Goal: Transaction & Acquisition: Download file/media

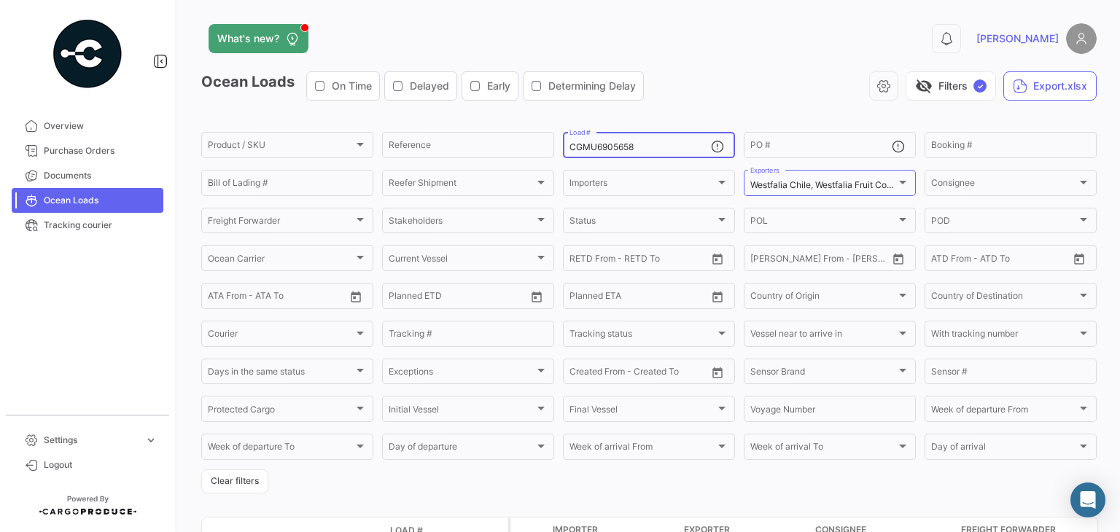
drag, startPoint x: 658, startPoint y: 146, endPoint x: 394, endPoint y: 99, distance: 268.1
click at [394, 99] on app-list-header "Ocean Loads On Time Delayed Early Determining Delay visibility_off Filters ✓ Ex…" at bounding box center [649, 282] width 896 height 422
paste input "701924"
type input "CGMU7019248"
click at [756, 63] on app-header "What's new? 0 Franco" at bounding box center [649, 47] width 896 height 48
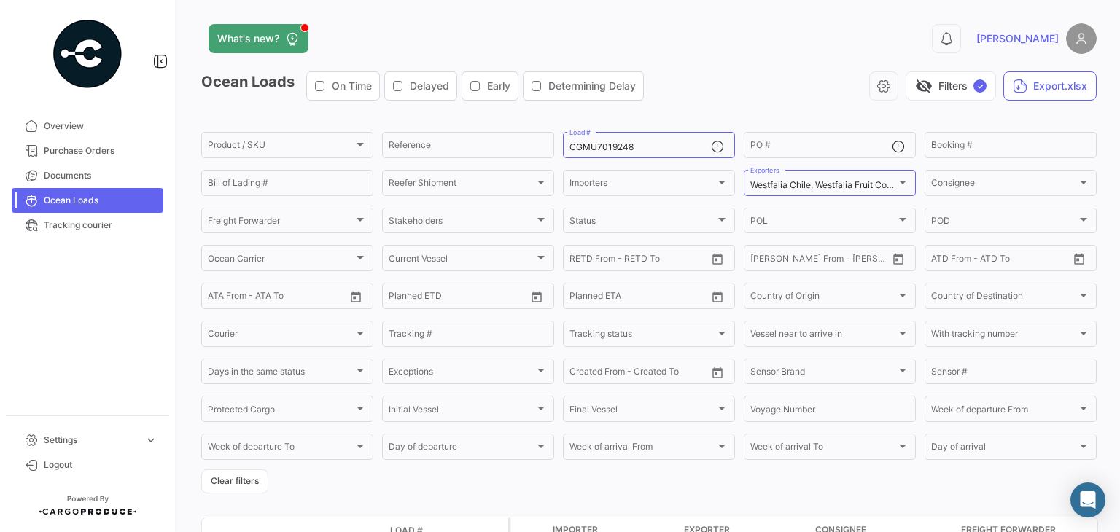
scroll to position [129, 0]
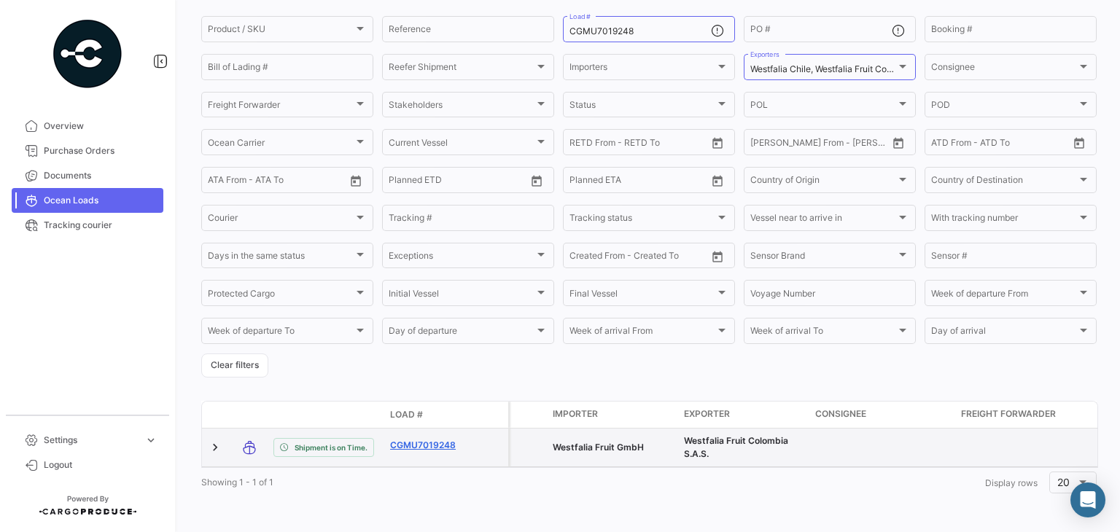
click at [452, 439] on link "CGMU7019248" at bounding box center [428, 445] width 76 height 13
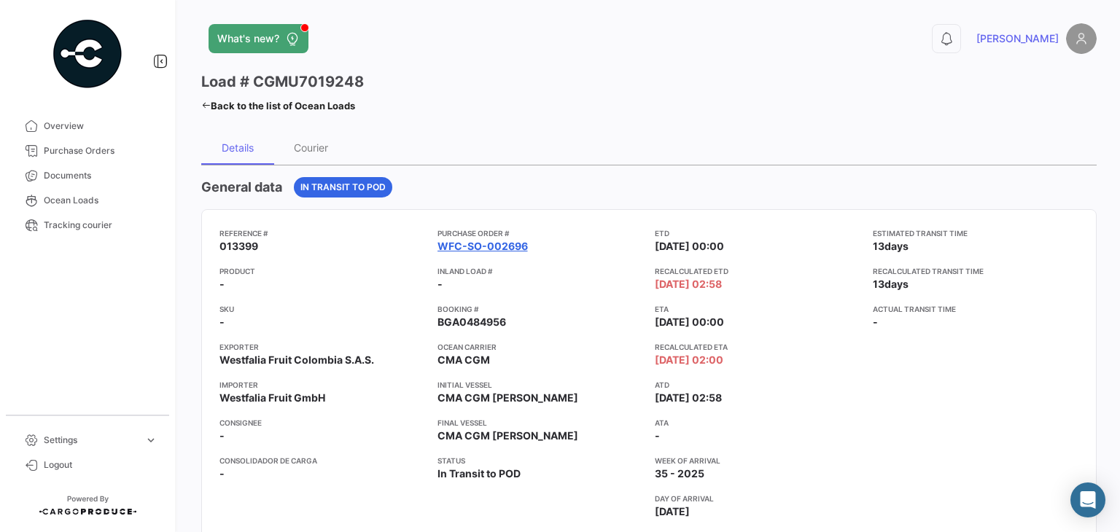
click at [462, 248] on link "WFC-SO-002696" at bounding box center [483, 246] width 90 height 15
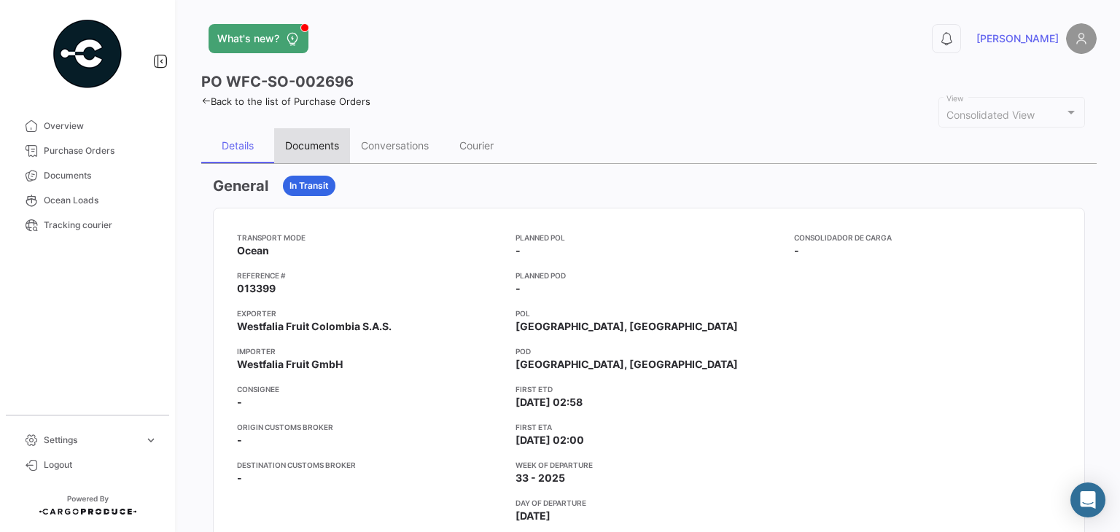
click at [324, 143] on div "Documents" at bounding box center [312, 145] width 54 height 12
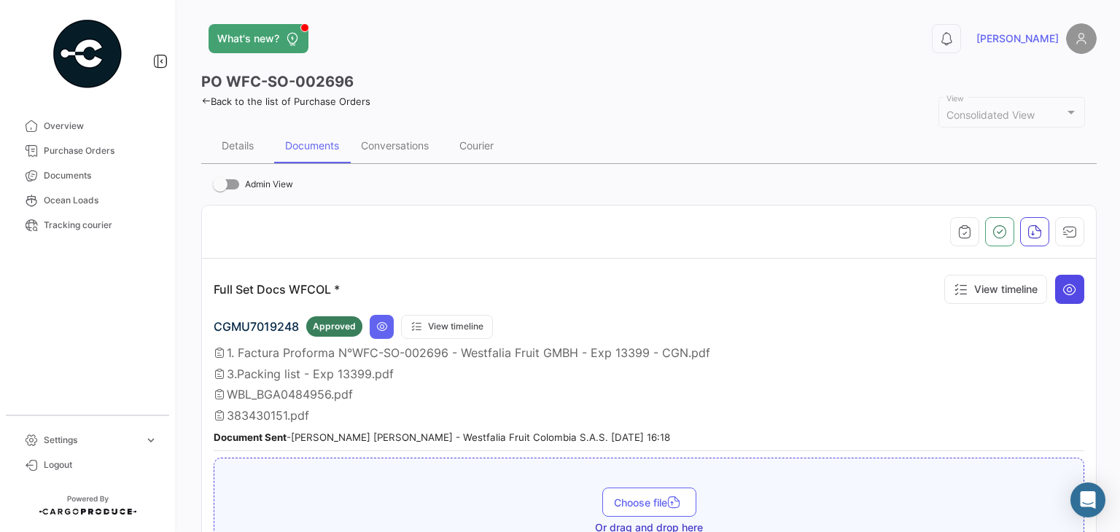
click at [1067, 286] on icon at bounding box center [1070, 289] width 15 height 15
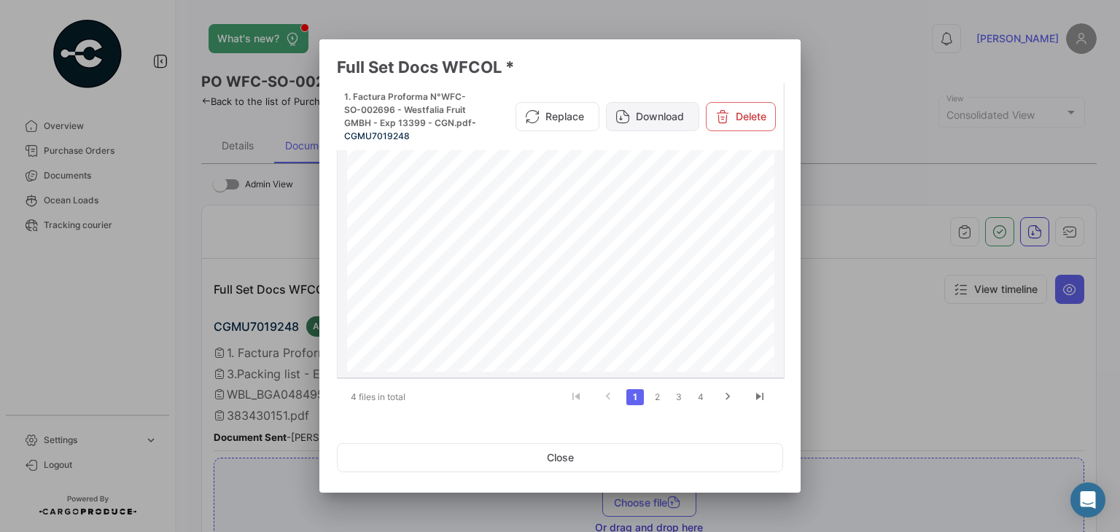
click at [637, 102] on button "Download" at bounding box center [652, 116] width 93 height 29
click at [656, 395] on link "2" at bounding box center [657, 397] width 18 height 16
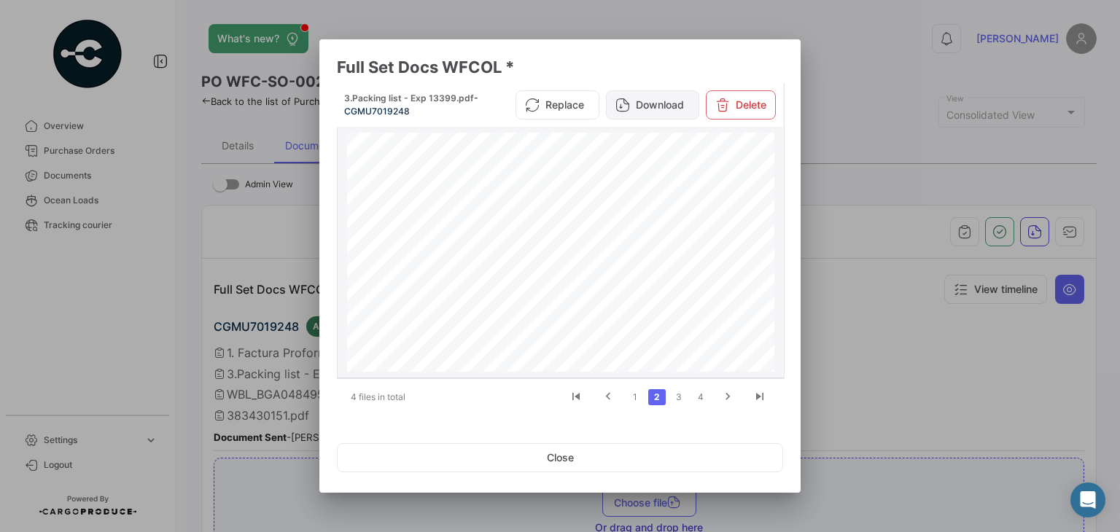
click at [648, 112] on button "Download" at bounding box center [652, 104] width 93 height 29
click at [678, 410] on div "4 files in total 1 2 3 4" at bounding box center [560, 397] width 446 height 36
click at [677, 393] on link "3" at bounding box center [679, 397] width 18 height 16
click at [644, 95] on button "Download" at bounding box center [652, 104] width 93 height 29
click at [694, 397] on link "4" at bounding box center [701, 397] width 18 height 16
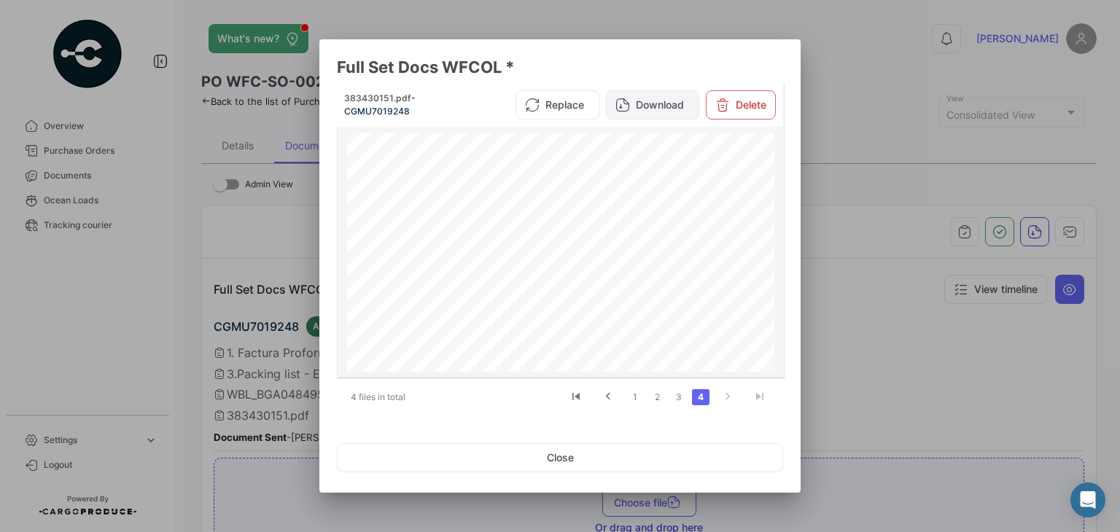
click at [665, 107] on button "Download" at bounding box center [652, 104] width 93 height 29
click at [616, 463] on button "Close" at bounding box center [560, 457] width 446 height 29
